Goal: Transaction & Acquisition: Purchase product/service

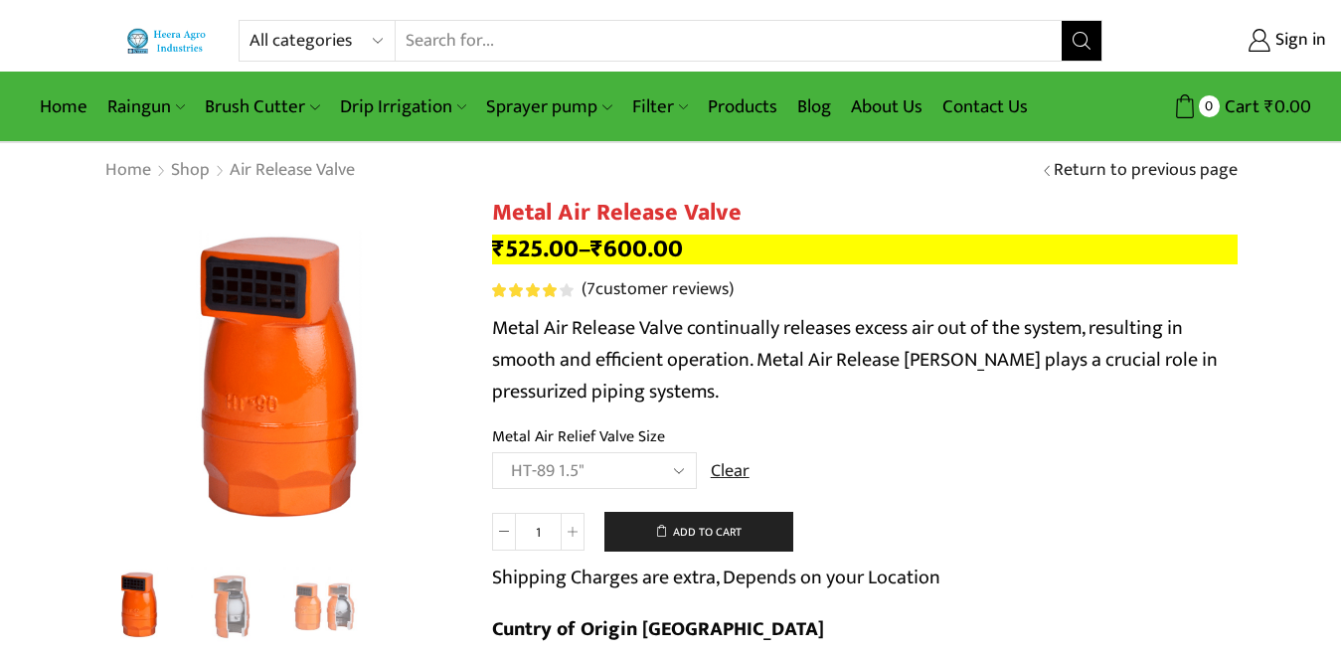
select select "ht-89-1-5"
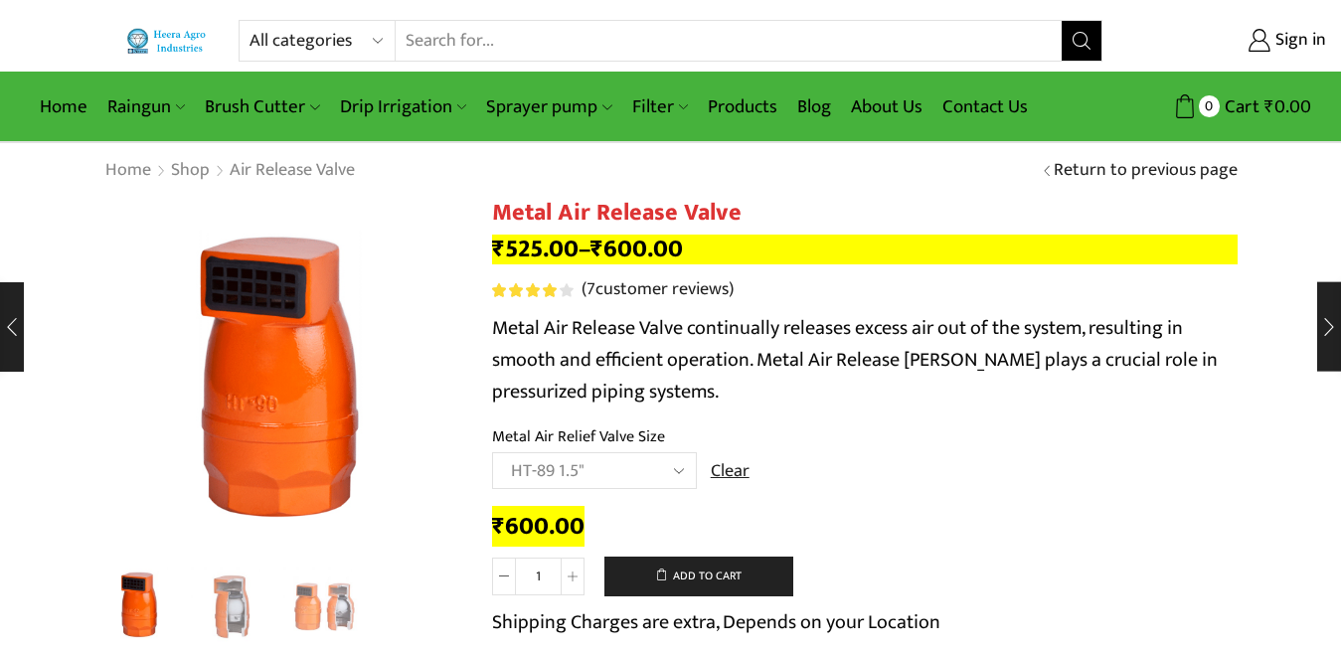
click at [283, 40] on select "All categories Accessories Air Release Valve Brush Cutter Domestic Use Drip Irr…" at bounding box center [322, 41] width 146 height 40
select select "venturi"
click at [249, 21] on select "All categories Accessories Air Release Valve Brush Cutter Domestic Use Drip Irr…" at bounding box center [322, 41] width 146 height 40
click at [1079, 35] on icon "Search button" at bounding box center [1081, 41] width 18 height 18
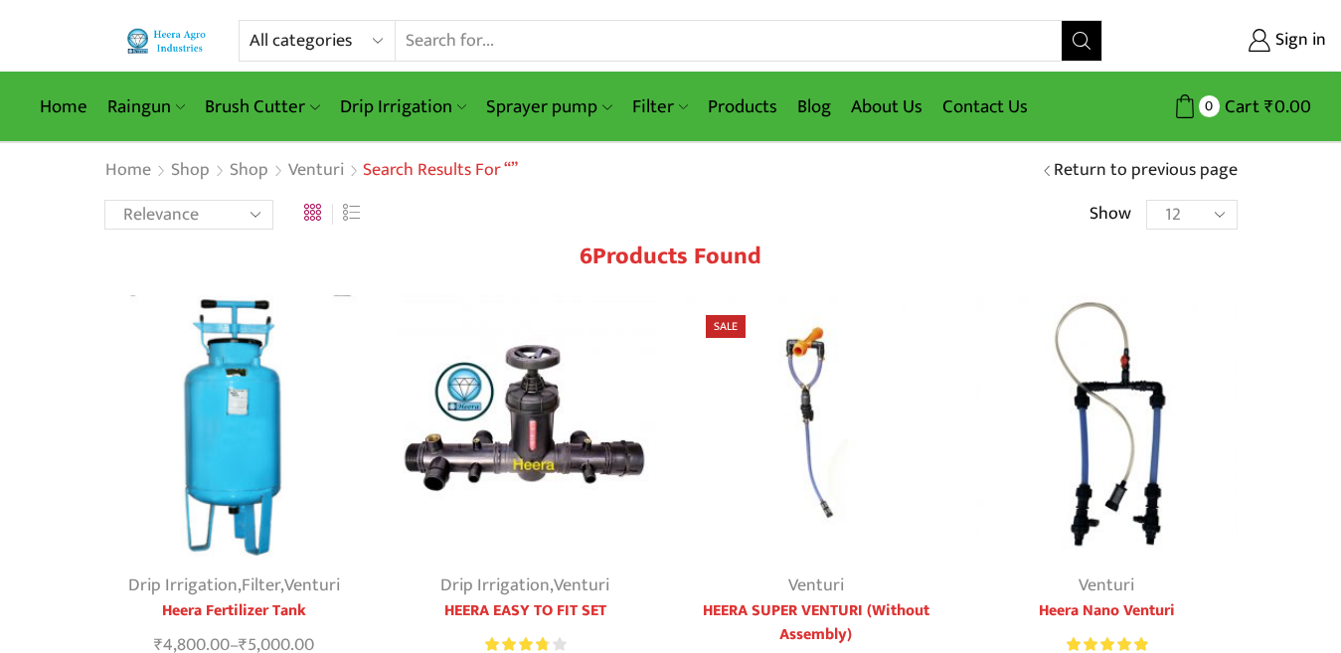
click at [1091, 394] on img at bounding box center [1106, 425] width 261 height 261
